Goal: Information Seeking & Learning: Learn about a topic

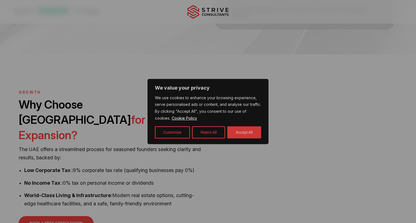
click at [243, 127] on button "Accept All" at bounding box center [244, 132] width 34 height 12
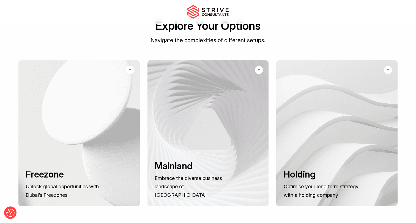
scroll to position [382, 0]
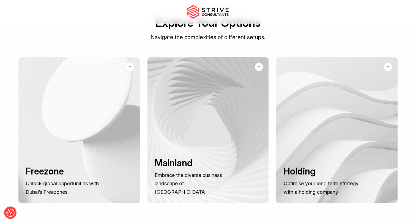
click at [383, 57] on div at bounding box center [336, 130] width 121 height 146
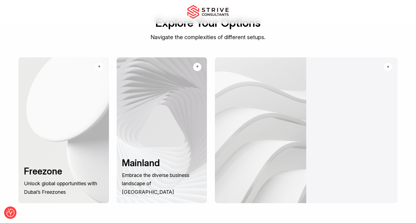
click at [386, 61] on div "+" at bounding box center [388, 67] width 12 height 12
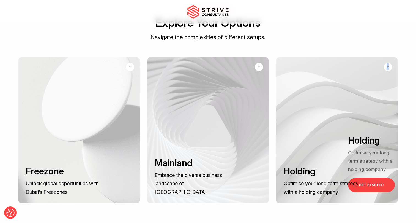
click at [386, 63] on div "+" at bounding box center [388, 67] width 8 height 8
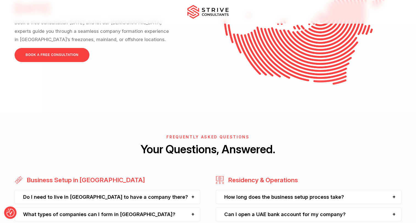
scroll to position [1377, 0]
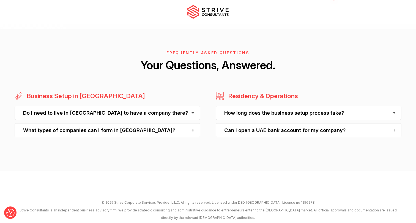
click at [164, 106] on div "Do I need to live in [GEOGRAPHIC_DATA] to have a company there?" at bounding box center [108, 113] width 186 height 14
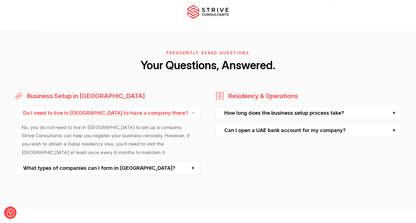
click at [153, 161] on div "What types of companies can I form in [GEOGRAPHIC_DATA]?" at bounding box center [108, 168] width 186 height 14
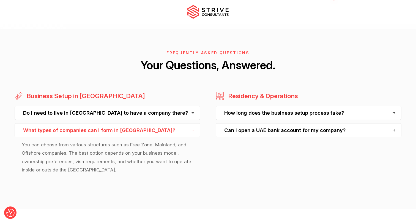
click at [255, 106] on div "How long does the business setup process take?" at bounding box center [309, 113] width 186 height 14
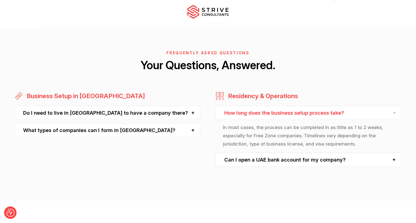
click at [263, 135] on div "How long does the business setup process take? In most cases, the process can b…" at bounding box center [309, 136] width 186 height 61
click at [263, 153] on div "Can I open a UAE bank account for my company?" at bounding box center [309, 160] width 186 height 14
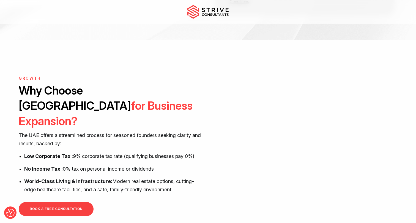
scroll to position [0, 0]
